Goal: Task Accomplishment & Management: Manage account settings

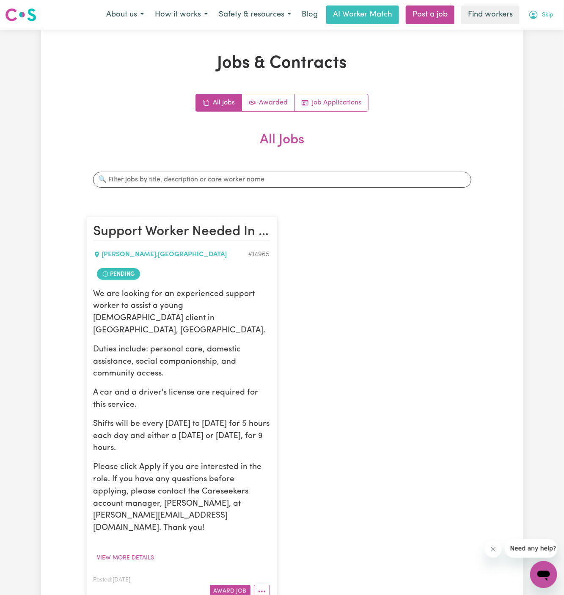
click at [546, 15] on span "Skip" at bounding box center [547, 15] width 11 height 9
click at [543, 34] on link "My Dashboard" at bounding box center [524, 33] width 67 height 16
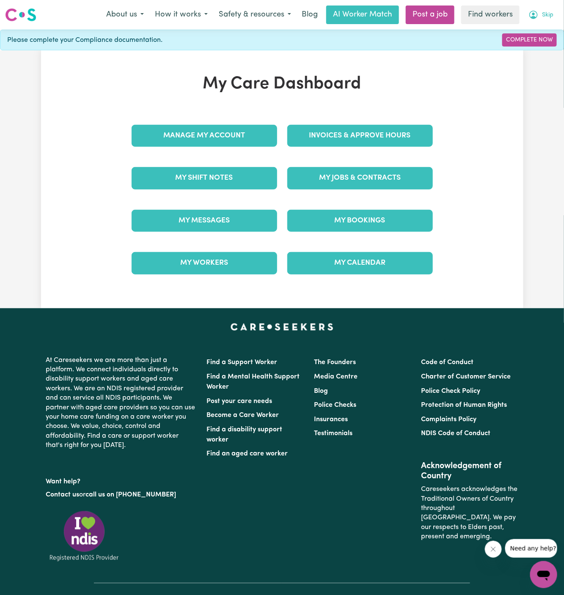
click at [546, 12] on span "Skip" at bounding box center [547, 15] width 11 height 9
click at [543, 44] on link "Logout" at bounding box center [524, 49] width 67 height 16
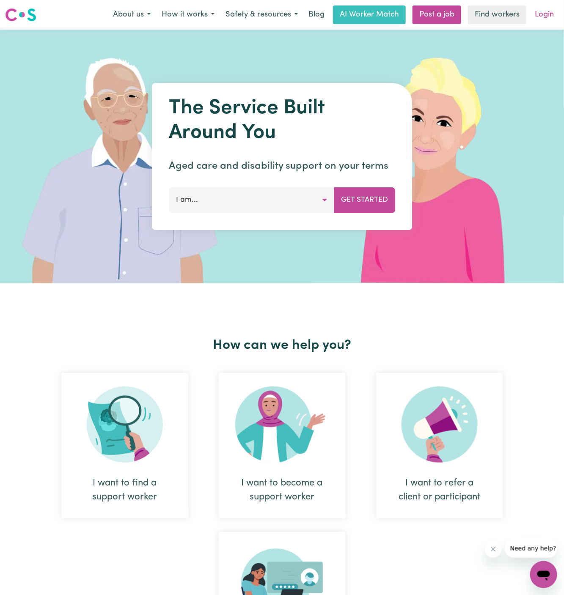
click at [551, 18] on link "Login" at bounding box center [544, 14] width 29 height 19
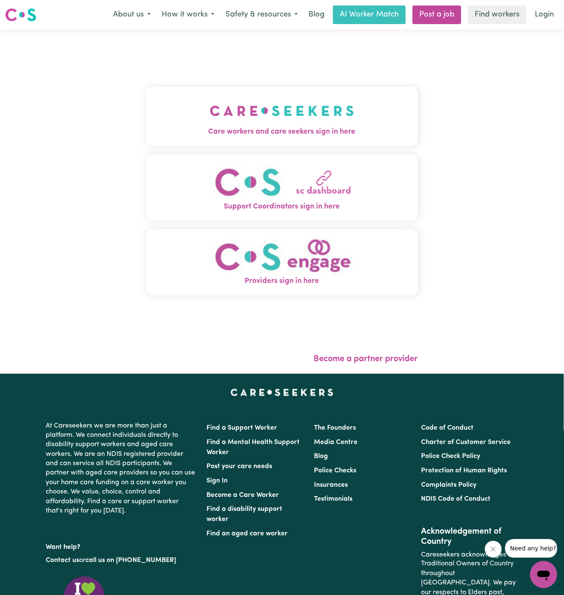
click at [241, 122] on img "Care workers and care seekers sign in here" at bounding box center [282, 110] width 144 height 31
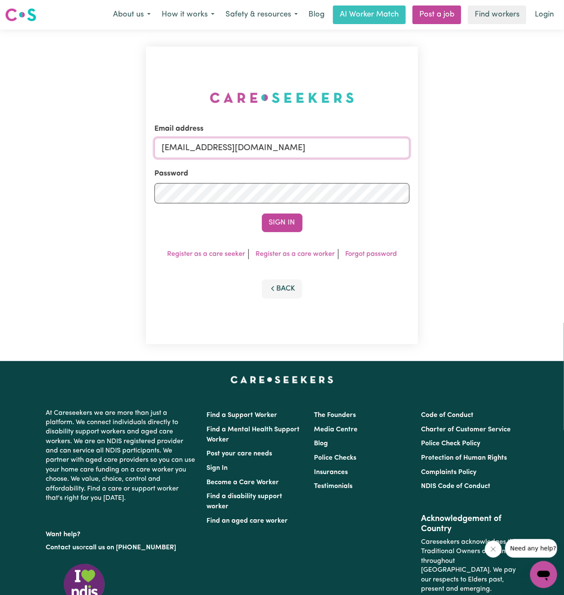
drag, startPoint x: 203, startPoint y: 148, endPoint x: 383, endPoint y: 148, distance: 180.6
click at [383, 148] on input "[EMAIL_ADDRESS][DOMAIN_NAME]" at bounding box center [281, 148] width 255 height 20
paste input "[EMAIL_ADDRESS][DOMAIN_NAME]"
type input "superuser~[EMAIL_ADDRESS][DOMAIN_NAME]"
click at [262, 214] on button "Sign In" at bounding box center [282, 223] width 41 height 19
